Goal: Task Accomplishment & Management: Manage account settings

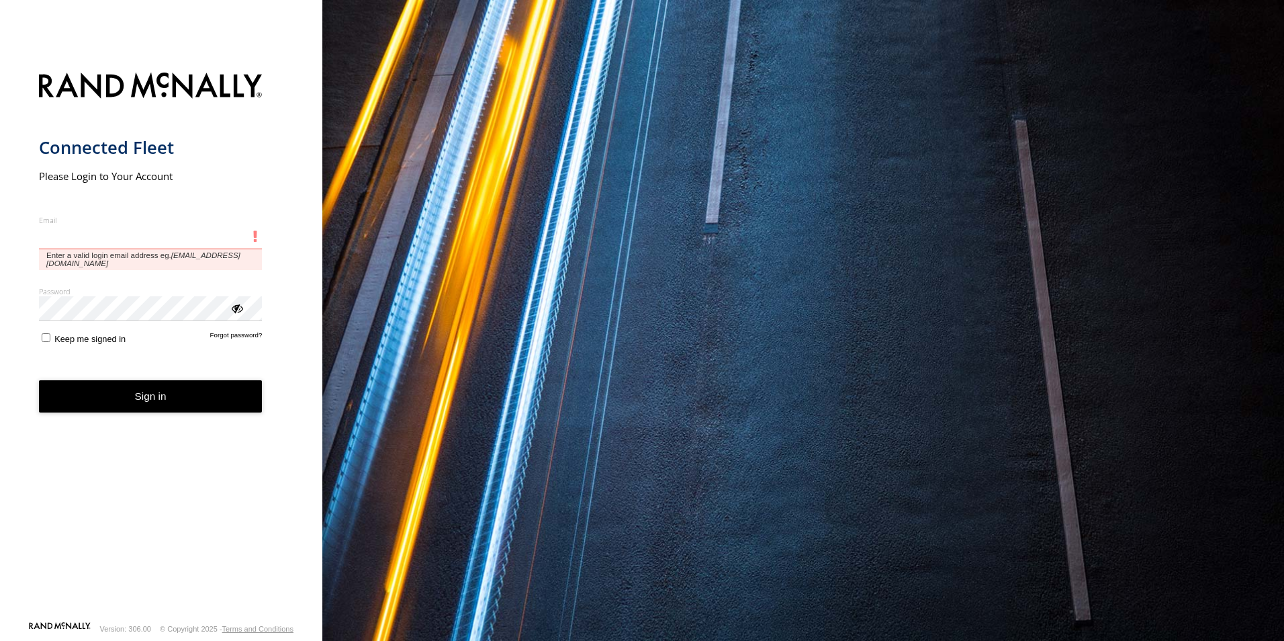
click at [60, 231] on input "Email" at bounding box center [151, 237] width 224 height 24
type input "**********"
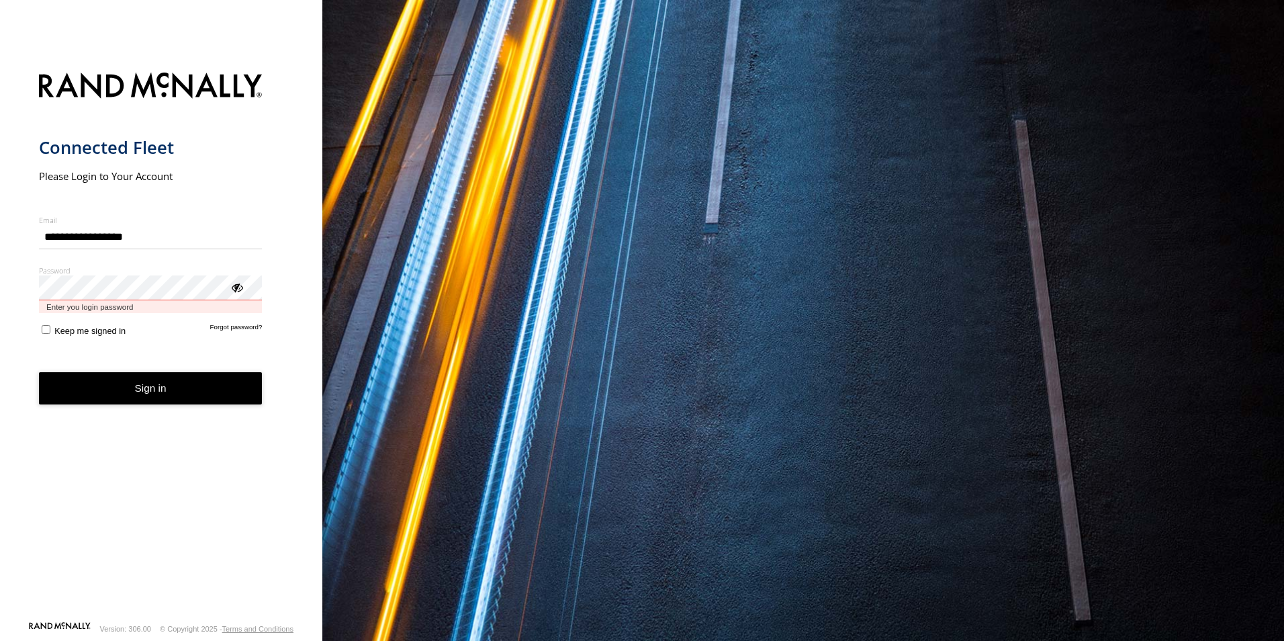
click at [39, 372] on button "Sign in" at bounding box center [151, 388] width 224 height 33
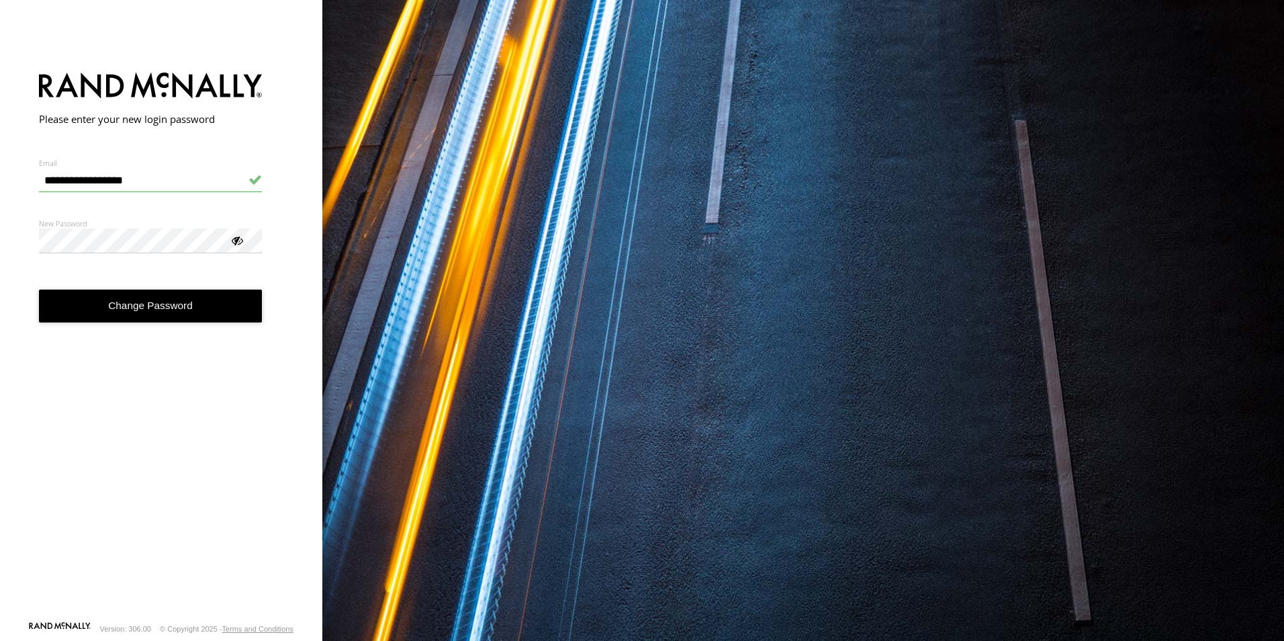
click at [236, 241] on div at bounding box center [236, 239] width 13 height 13
click at [144, 300] on button "Change Password" at bounding box center [151, 305] width 224 height 33
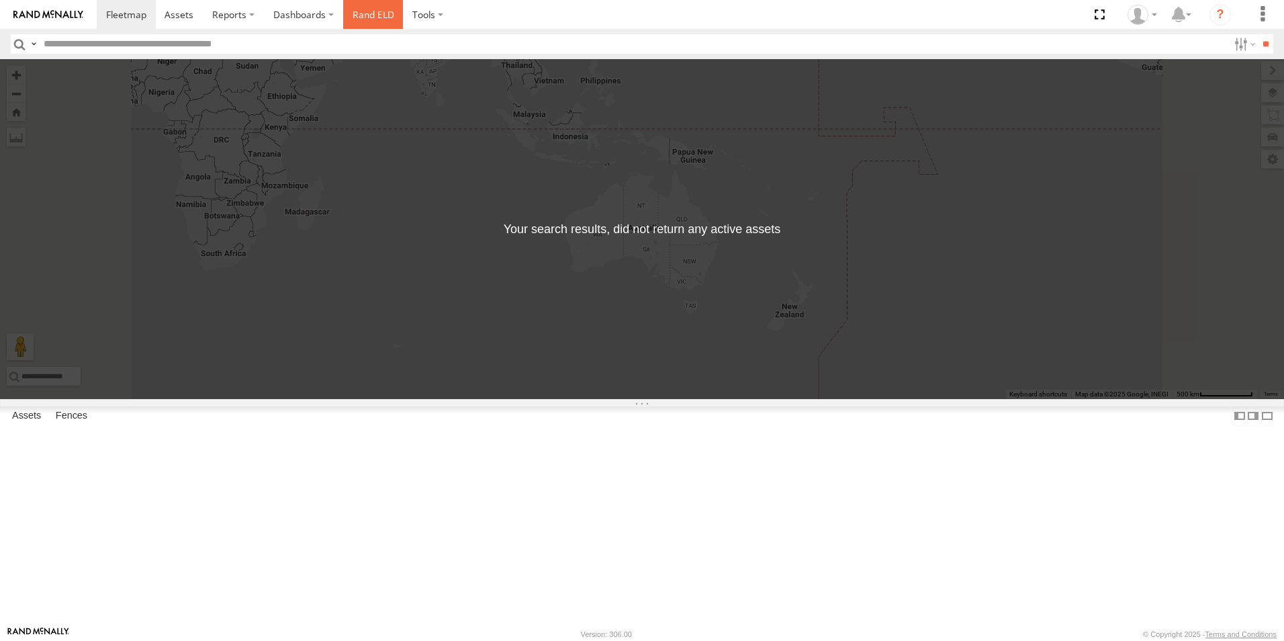
click at [379, 17] on link "Rand ELD" at bounding box center [373, 14] width 60 height 29
